Goal: Transaction & Acquisition: Subscribe to service/newsletter

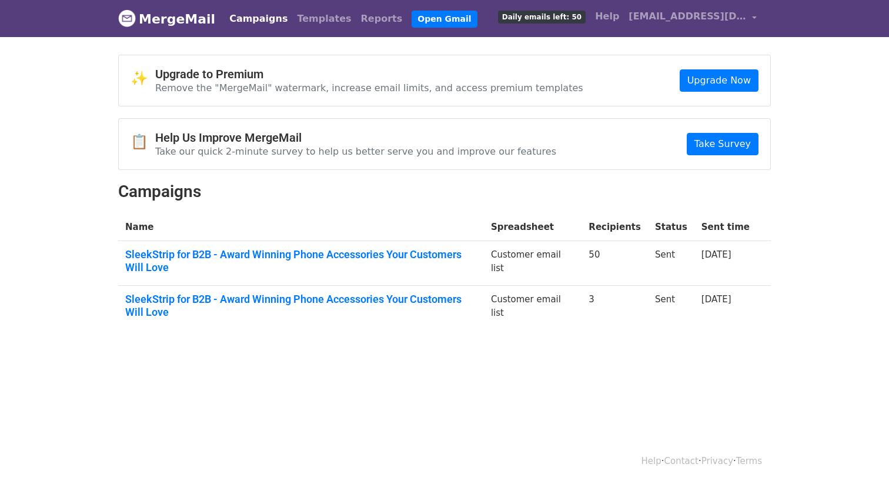
click at [245, 451] on div "Help · Contact · Privacy · Terms" at bounding box center [444, 461] width 670 height 49
click at [348, 366] on body "MergeMail Campaigns Templates Reports Open Gmail Daily emails left: 50 Help sal…" at bounding box center [444, 193] width 889 height 386
click at [475, 416] on html "MergeMail Campaigns Templates Reports Open Gmail Daily emails left: 50 Help sal…" at bounding box center [444, 242] width 889 height 484
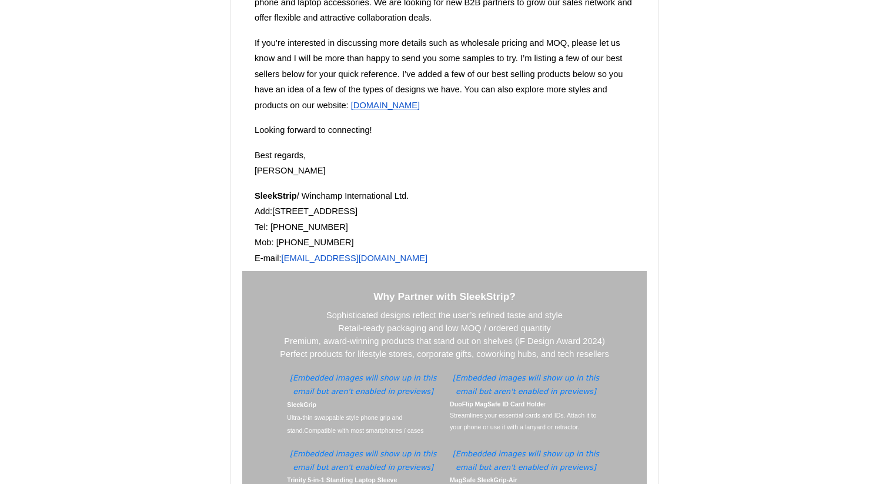
scroll to position [1163, 0]
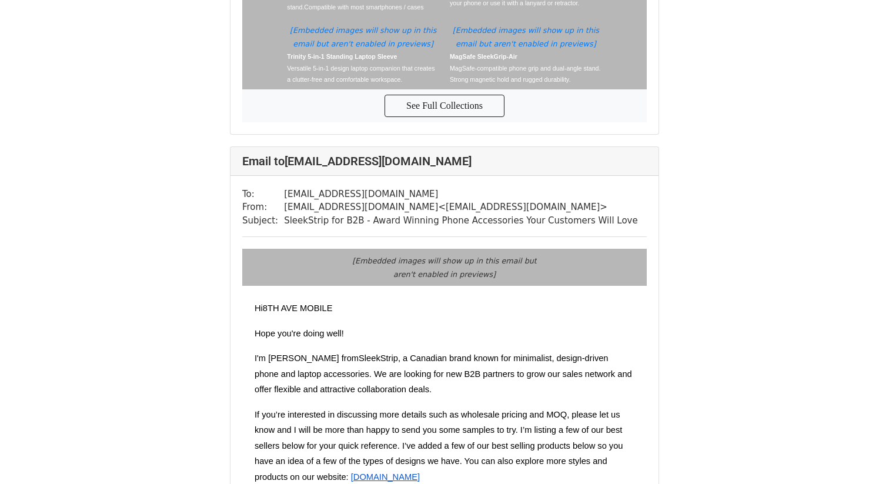
scroll to position [4899, 0]
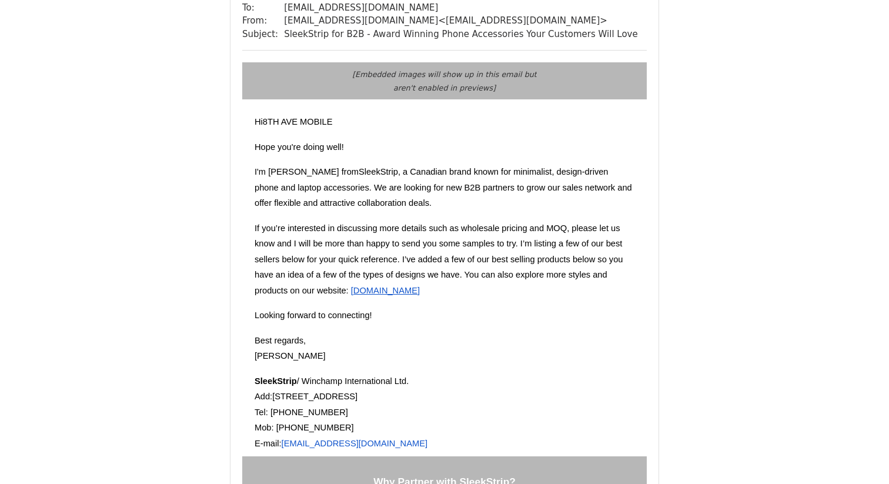
scroll to position [4893, 0]
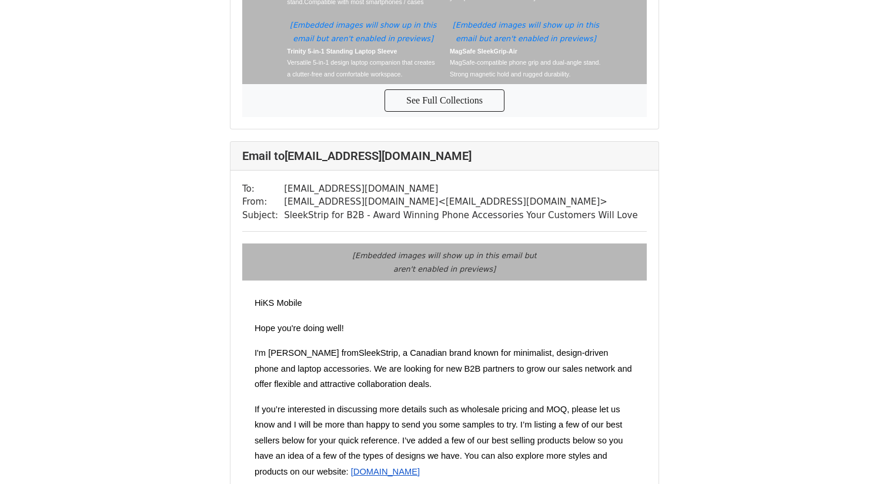
scroll to position [3617, 0]
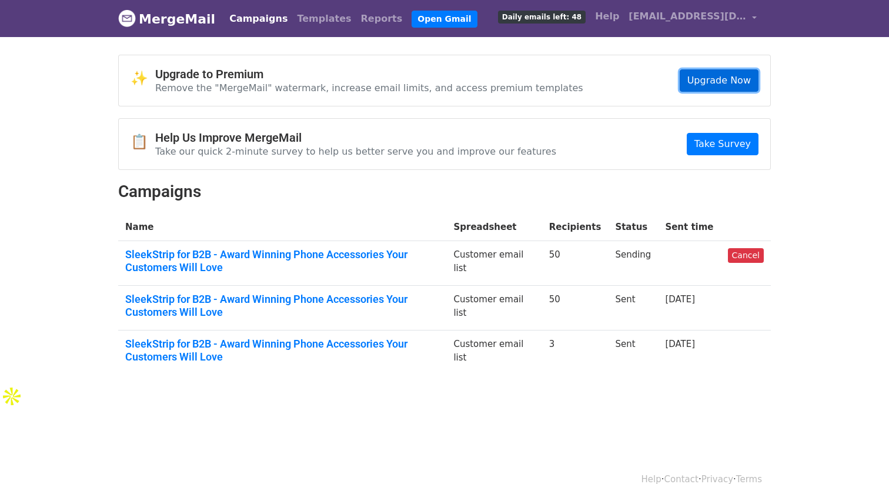
click at [711, 75] on link "Upgrade Now" at bounding box center [718, 80] width 79 height 22
